Goal: Task Accomplishment & Management: Complete application form

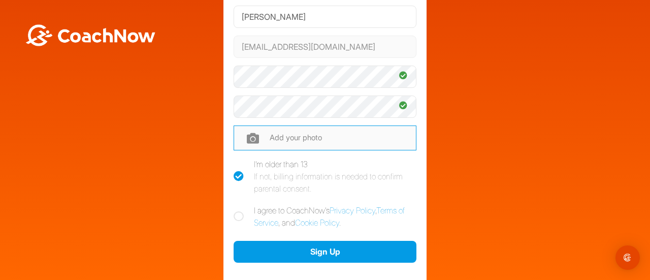
scroll to position [108, 0]
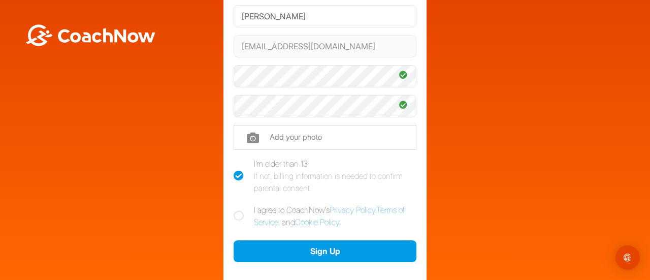
click at [233, 214] on icon at bounding box center [238, 216] width 10 height 10
click at [233, 210] on input "I agree to CoachNow's Privacy Policy , Terms of Service , and Cookie Policy ." at bounding box center [236, 207] width 7 height 7
checkbox input "true"
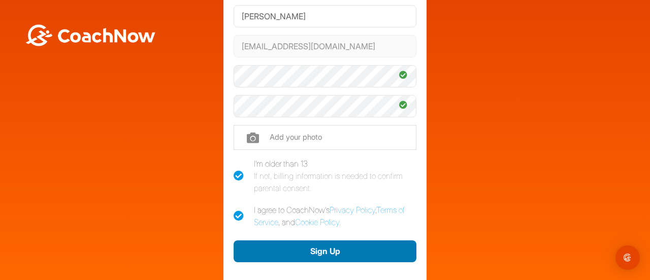
click at [292, 244] on button "Sign Up" at bounding box center [324, 251] width 183 height 22
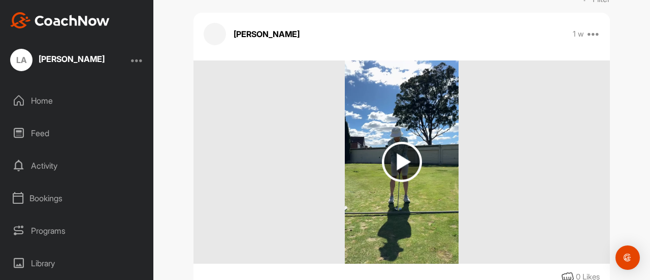
scroll to position [202, 0]
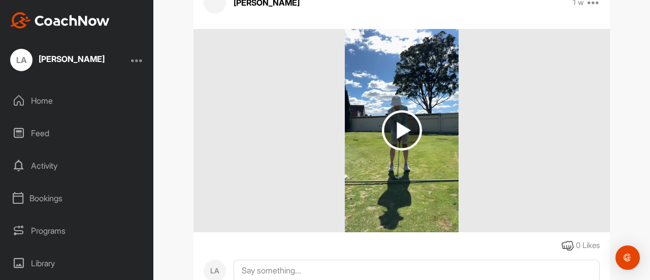
click at [404, 129] on img at bounding box center [402, 130] width 40 height 40
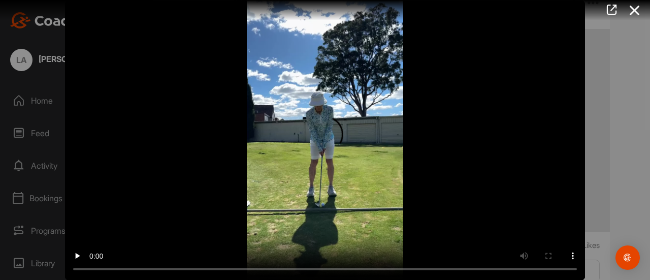
drag, startPoint x: 646, startPoint y: 129, endPoint x: 642, endPoint y: 153, distance: 24.1
click at [642, 153] on div at bounding box center [325, 140] width 650 height 280
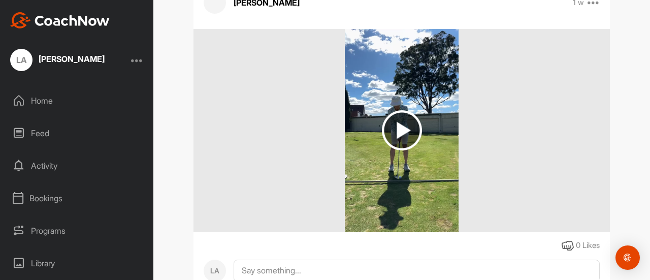
click at [394, 129] on img at bounding box center [402, 130] width 40 height 40
